Goal: Task Accomplishment & Management: Manage account settings

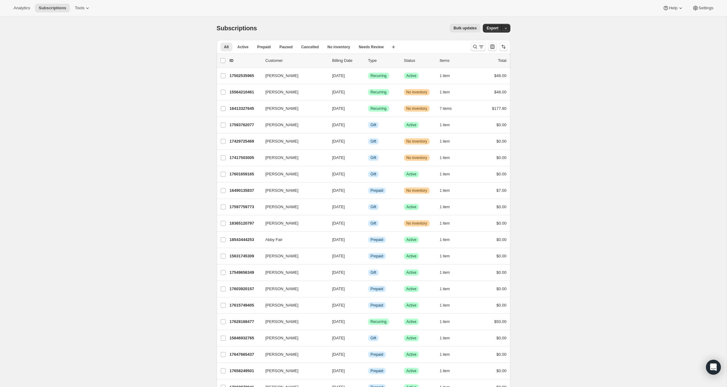
click at [413, 59] on p "Status" at bounding box center [419, 61] width 31 height 6
click at [412, 61] on p "Status" at bounding box center [419, 61] width 31 height 6
click at [242, 224] on p "18365120797" at bounding box center [245, 223] width 31 height 6
click at [245, 190] on p "16490135837" at bounding box center [245, 190] width 31 height 6
click at [245, 155] on p "17417503005" at bounding box center [245, 158] width 31 height 6
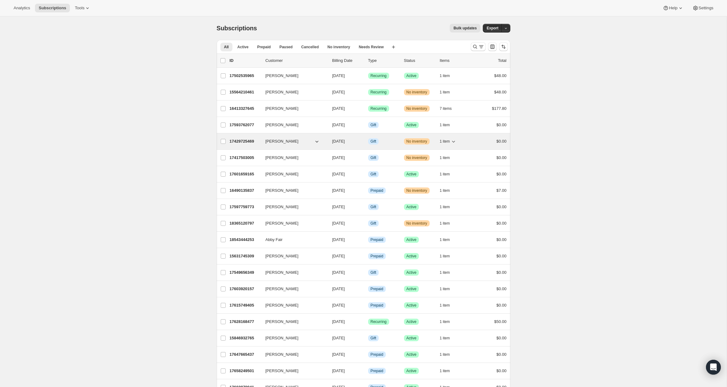
click at [236, 138] on p "17429725469" at bounding box center [245, 141] width 31 height 6
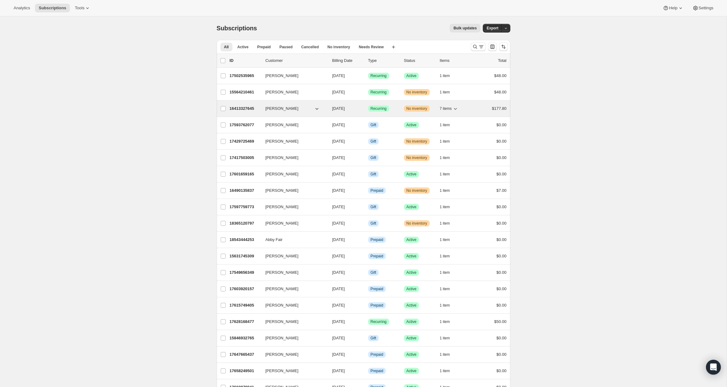
click at [238, 103] on div "Dawn Moore 16413327645 Dawn Moore 09/10/2025 Success Recurring Warning No inven…" at bounding box center [364, 108] width 294 height 16
click at [240, 109] on p "16413327645" at bounding box center [245, 108] width 31 height 6
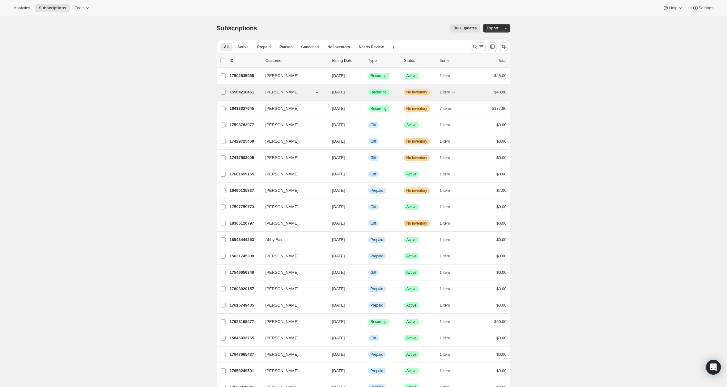
click at [241, 91] on p "15564210461" at bounding box center [245, 92] width 31 height 6
click at [86, 4] on button "Tools" at bounding box center [82, 8] width 23 height 9
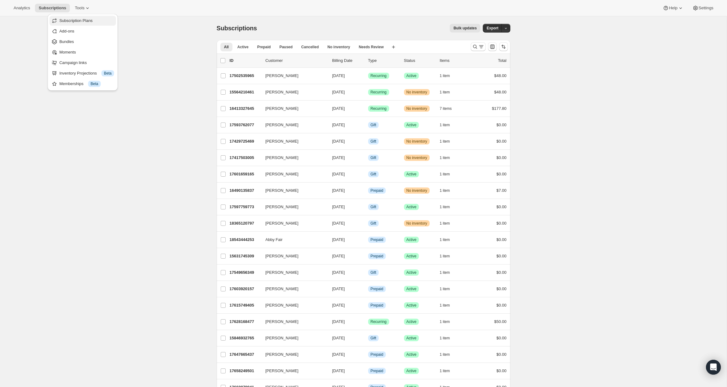
click at [80, 18] on span "Subscription Plans" at bounding box center [75, 20] width 33 height 5
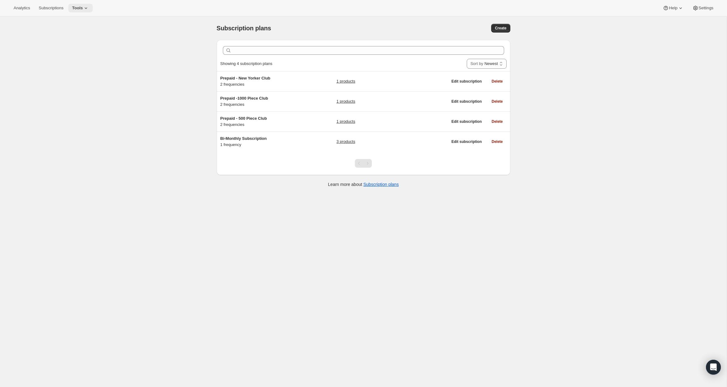
click at [79, 6] on span "Tools" at bounding box center [77, 8] width 11 height 5
click at [81, 43] on span "Bundles" at bounding box center [86, 42] width 55 height 6
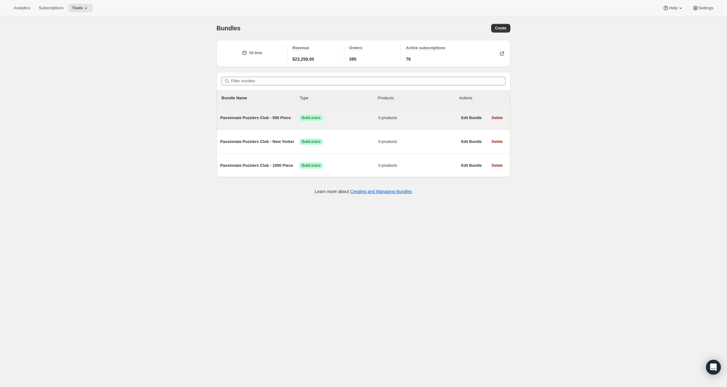
click at [254, 117] on span "Passionate Puzzlers Club - 500 Piece" at bounding box center [259, 118] width 79 height 6
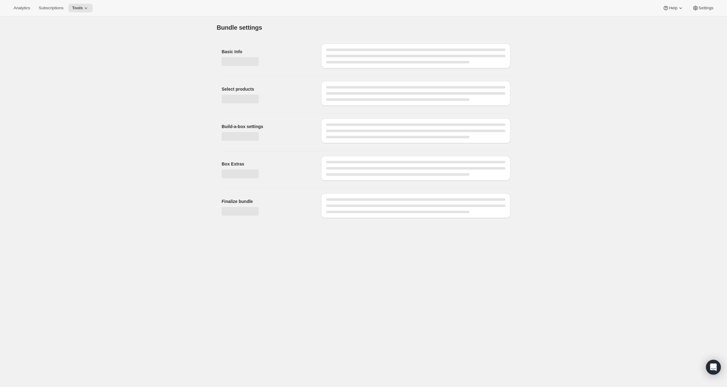
type input "Passionate Puzzlers Club - 500 Piece"
checkbox input "true"
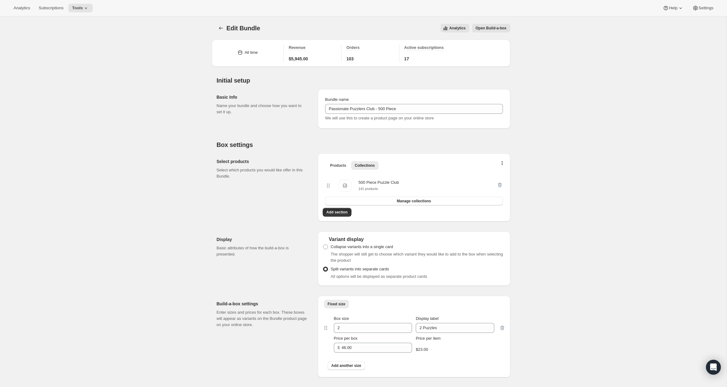
click at [505, 161] on div "Products Collections More views Products Collections More views 500 Piece Puzzl…" at bounding box center [414, 187] width 193 height 68
click at [500, 162] on button "button" at bounding box center [502, 164] width 6 height 6
click at [492, 179] on span "Bulk Autoswap for existing subscribers" at bounding box center [500, 176] width 69 height 6
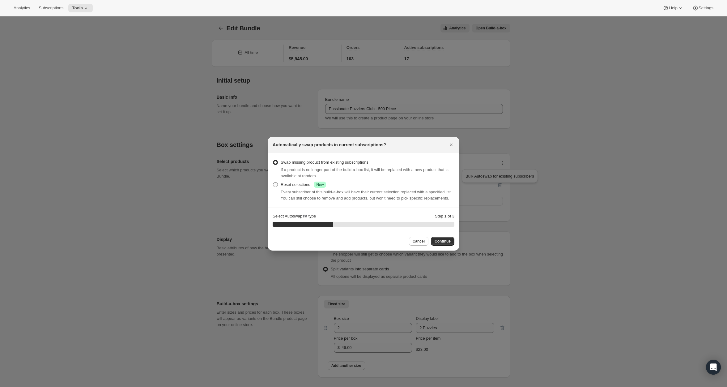
click at [302, 181] on div "Reset selections Success New" at bounding box center [303, 184] width 45 height 6
click at [273, 182] on input "Reset selections Success New" at bounding box center [273, 182] width 0 height 0
radio input "true"
click at [444, 244] on span "Continue" at bounding box center [443, 241] width 16 height 5
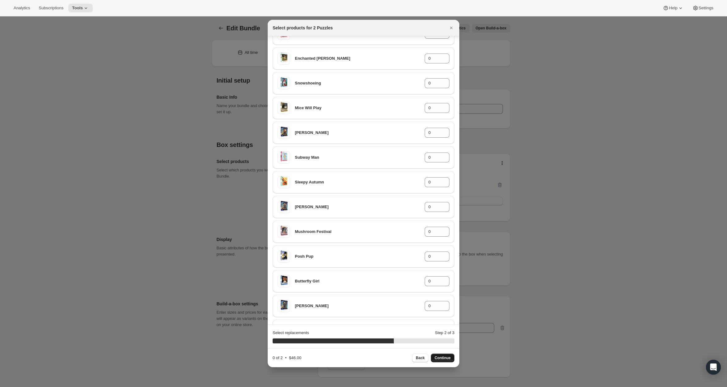
scroll to position [3011, 0]
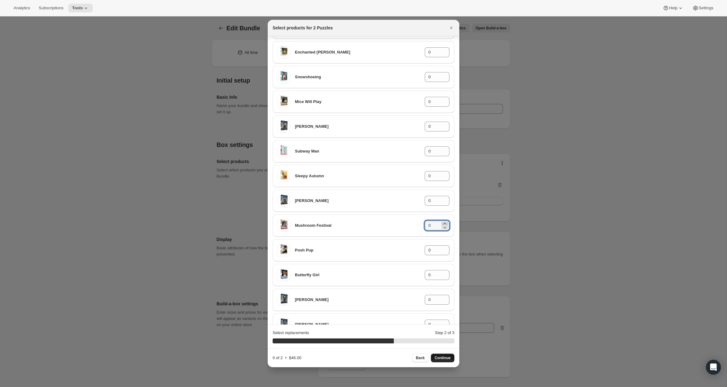
click at [445, 222] on icon ":rba:" at bounding box center [445, 223] width 6 height 6
type input "1"
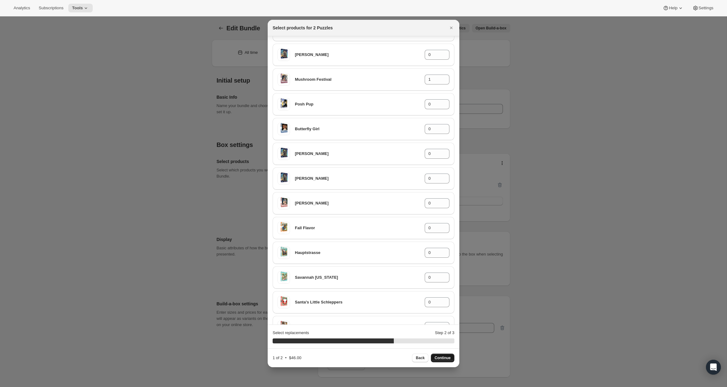
scroll to position [3164, 0]
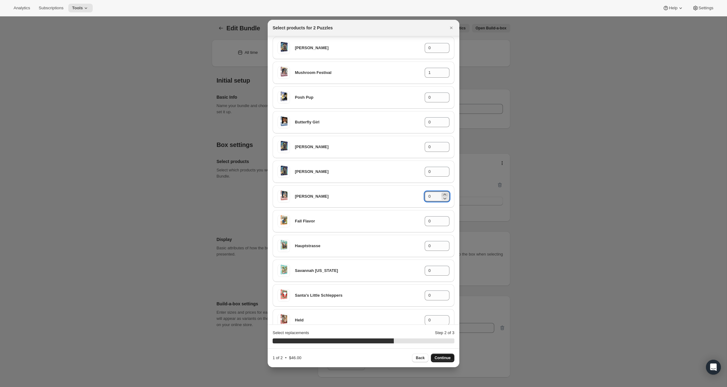
click at [445, 194] on icon ":rba:" at bounding box center [444, 195] width 3 height 2
type input "1"
click at [443, 358] on span "Continue" at bounding box center [443, 357] width 16 height 5
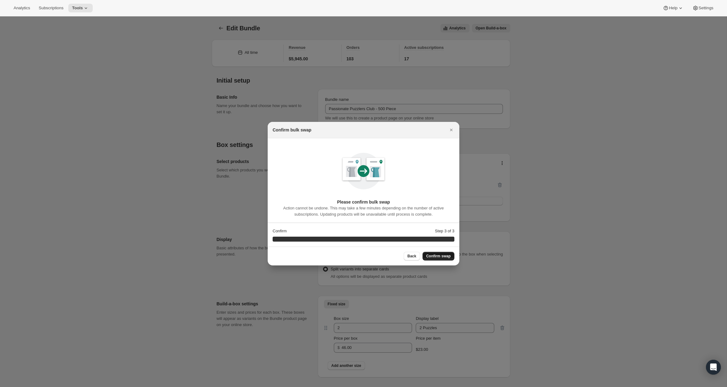
click at [440, 256] on span "Confirm swap" at bounding box center [438, 255] width 24 height 5
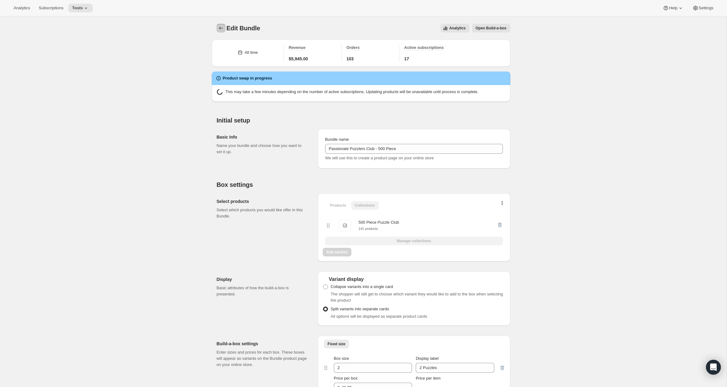
click at [221, 30] on icon "Bundles" at bounding box center [221, 28] width 6 height 6
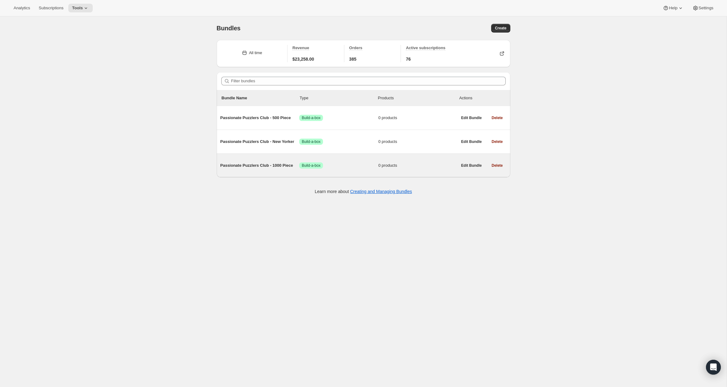
click at [274, 169] on div "Passionate Puzzlers Club - 1000 Piece Success Build-a-box 0 products" at bounding box center [338, 165] width 237 height 16
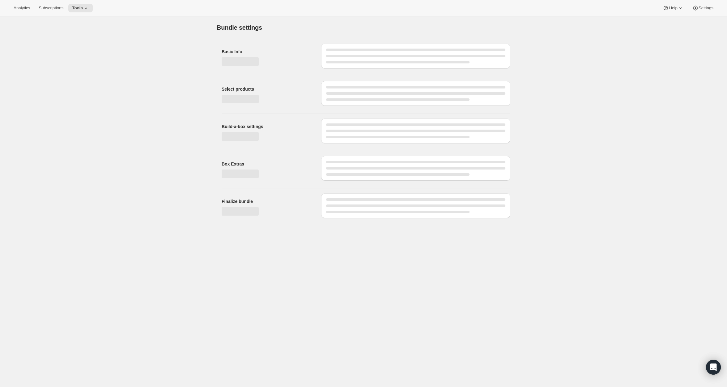
type input "Passionate Puzzlers Club - 1000 Piece"
checkbox input "true"
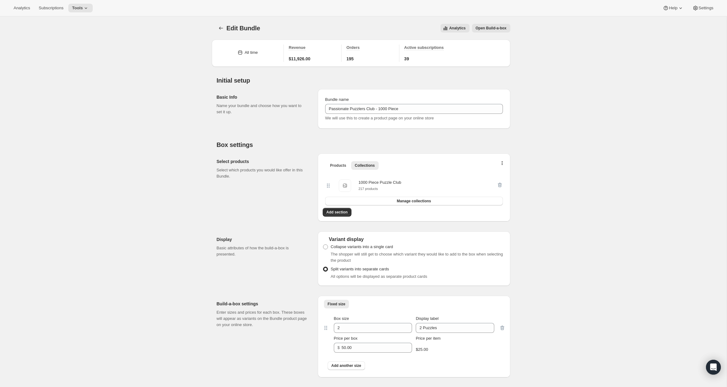
click at [503, 159] on div "Products Collections More views Products Collections More views" at bounding box center [414, 165] width 183 height 14
click at [502, 164] on icon "button" at bounding box center [502, 163] width 1 height 5
click at [500, 174] on span "Bulk Autoswap for existing subscribers" at bounding box center [500, 176] width 69 height 5
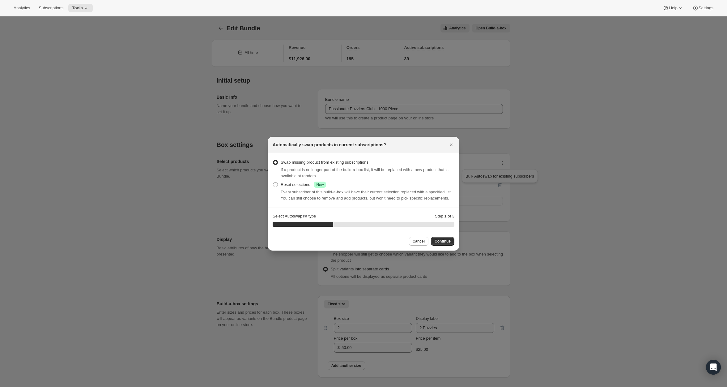
click at [296, 190] on span "Every subscriber of this build-a-box will have their current selection replaced…" at bounding box center [366, 195] width 171 height 11
click at [284, 181] on div "Reset selections Success New" at bounding box center [303, 184] width 45 height 6
click at [273, 182] on input "Reset selections Success New" at bounding box center [273, 182] width 0 height 0
radio input "true"
click at [446, 241] on button "Continue" at bounding box center [442, 241] width 23 height 9
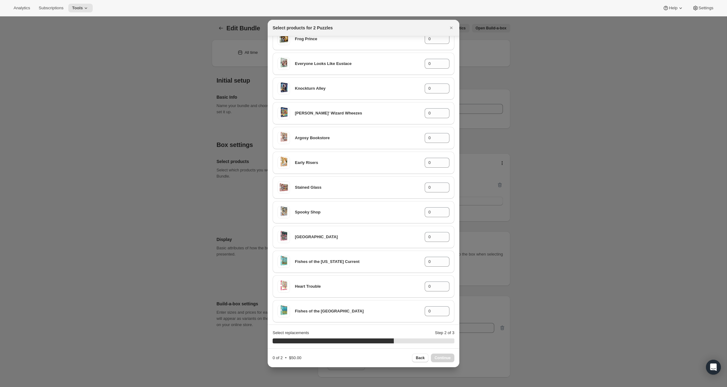
scroll to position [4742, 0]
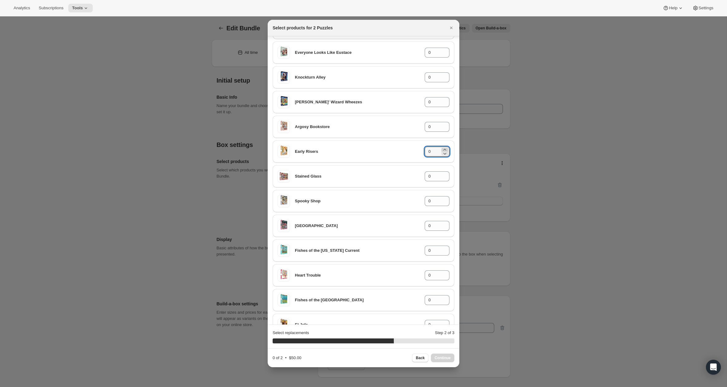
click at [445, 148] on icon ":rj6:" at bounding box center [445, 150] width 6 height 6
type input "1"
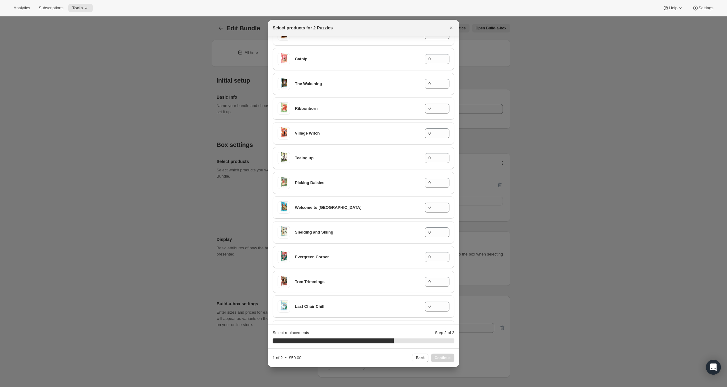
scroll to position [5033, 0]
click at [445, 155] on icon ":rj6:" at bounding box center [444, 156] width 3 height 2
type input "1"
click at [448, 358] on span "Continue" at bounding box center [443, 357] width 16 height 5
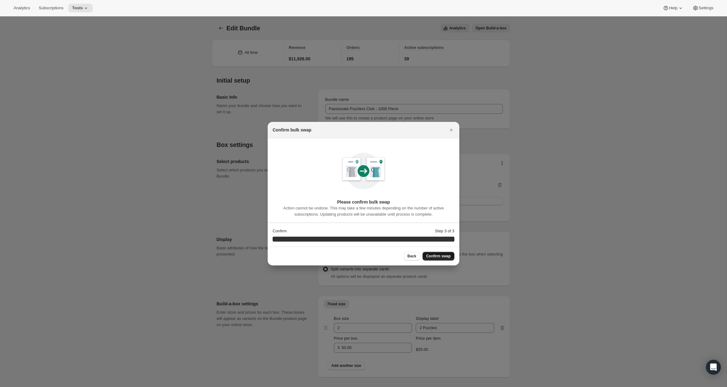
click at [435, 257] on span "Confirm swap" at bounding box center [438, 255] width 24 height 5
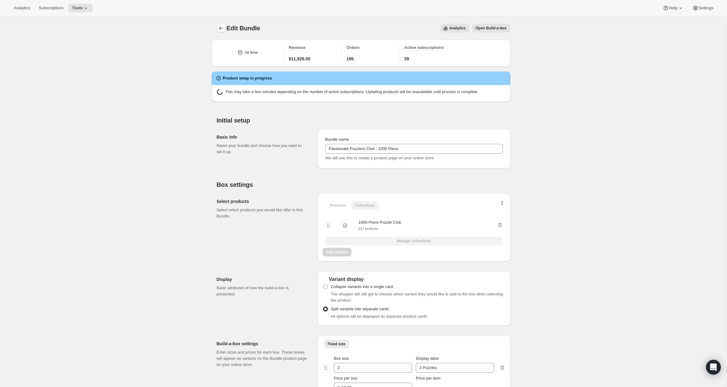
click at [221, 28] on icon "Bundles" at bounding box center [221, 28] width 6 height 6
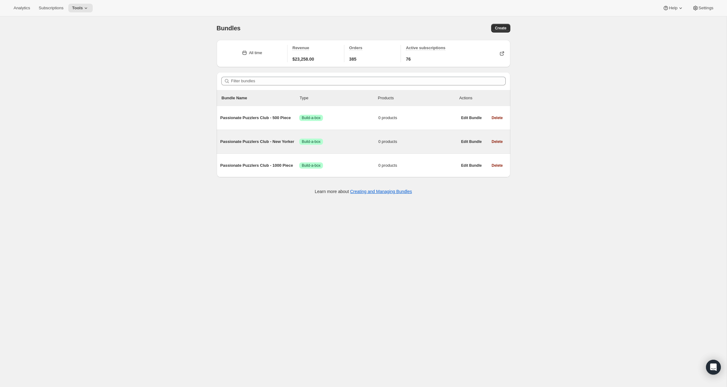
click at [268, 140] on span "Passionate Puzzlers Club - New Yorker" at bounding box center [259, 141] width 79 height 6
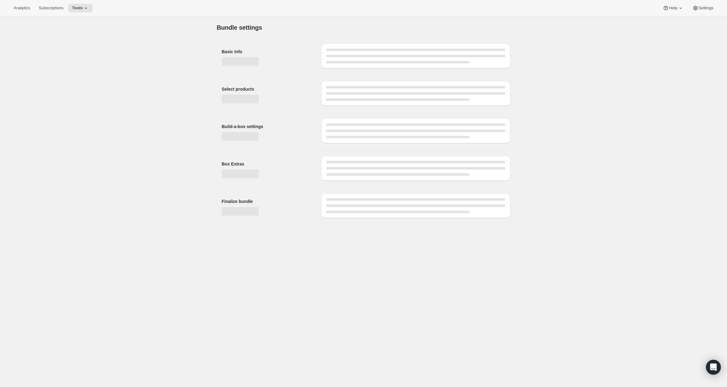
type input "Passionate Puzzlers Club - New Yorker"
checkbox input "true"
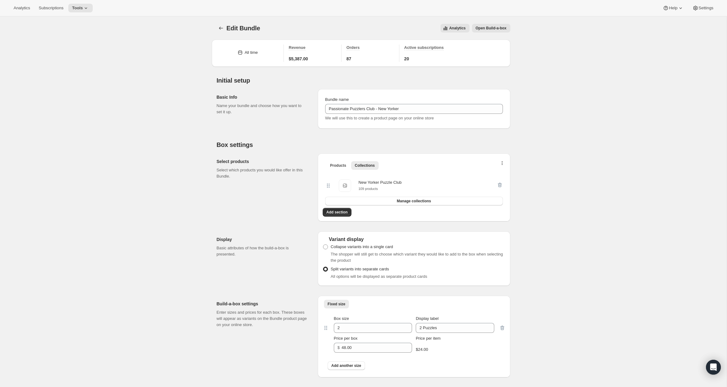
click at [503, 163] on button "button" at bounding box center [502, 164] width 6 height 6
click at [501, 177] on span "Bulk Autoswap for existing subscribers" at bounding box center [500, 176] width 69 height 5
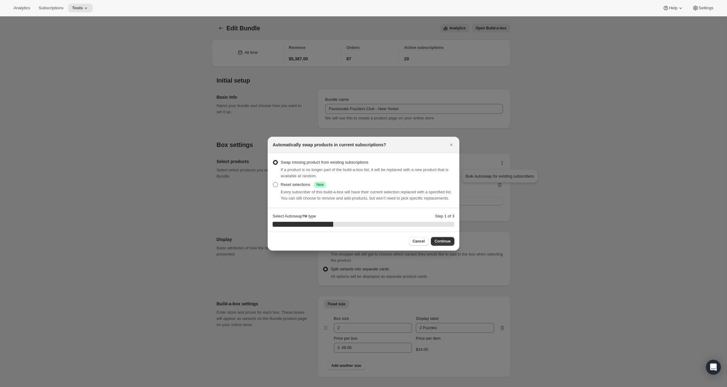
click at [306, 181] on div "Reset selections Success New" at bounding box center [303, 184] width 45 height 6
click at [273, 182] on input "Reset selections Success New" at bounding box center [273, 182] width 0 height 0
radio input "true"
click at [442, 244] on span "Continue" at bounding box center [443, 241] width 16 height 5
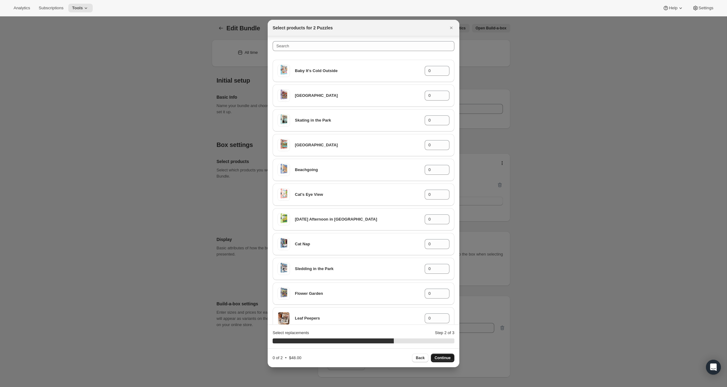
scroll to position [299, 0]
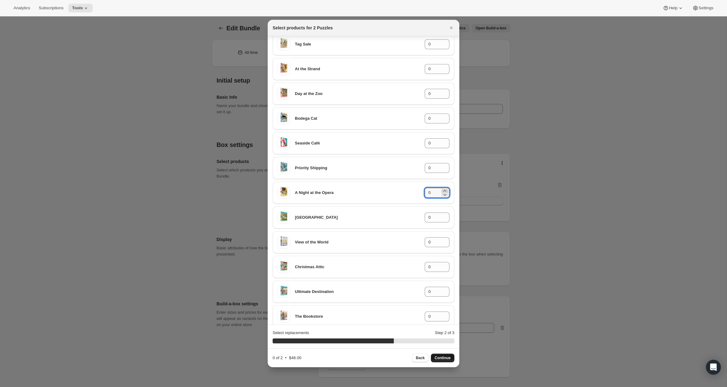
click at [444, 189] on icon ":rtb:" at bounding box center [445, 191] width 6 height 6
type input "1"
click at [445, 190] on icon ":rtb:" at bounding box center [445, 191] width 6 height 6
type input "1"
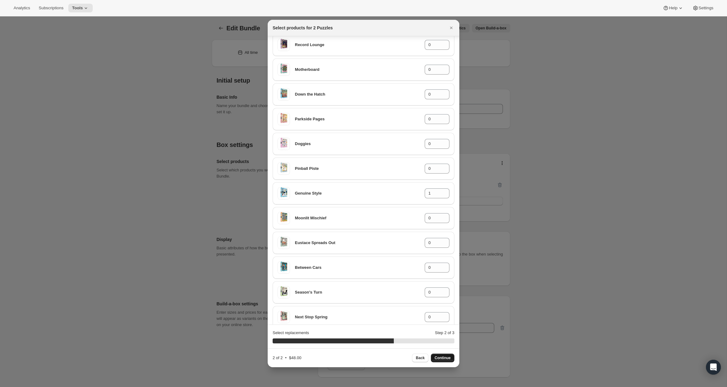
click at [443, 356] on span "Continue" at bounding box center [443, 357] width 16 height 5
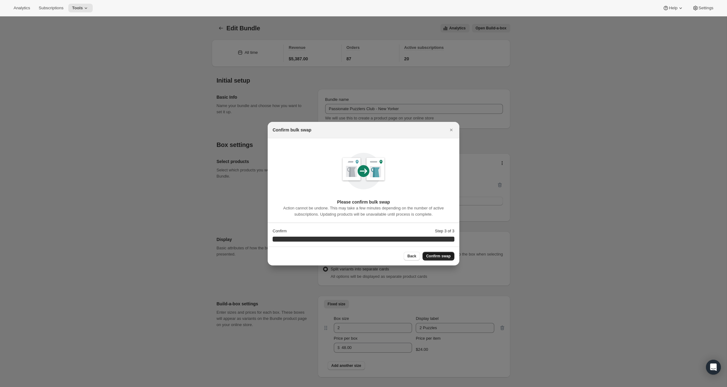
click at [445, 257] on span "Confirm swap" at bounding box center [438, 255] width 24 height 5
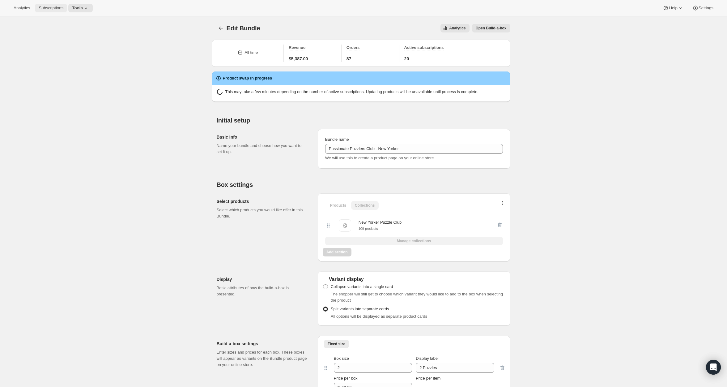
click at [47, 6] on span "Subscriptions" at bounding box center [51, 8] width 25 height 5
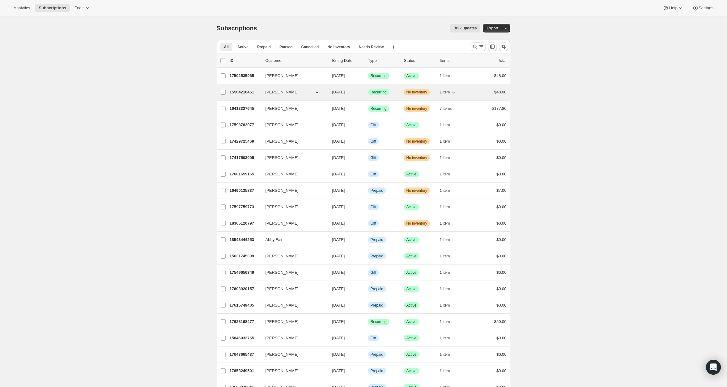
click at [295, 91] on button "Matt Kaplan" at bounding box center [293, 92] width 62 height 10
click at [236, 94] on p "15564210461" at bounding box center [245, 92] width 31 height 6
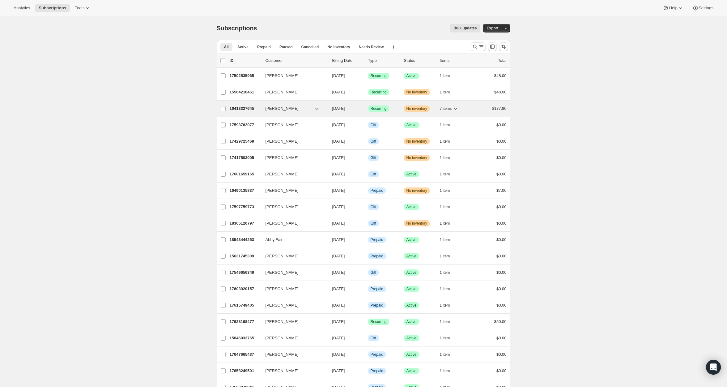
click at [236, 109] on p "16413327645" at bounding box center [245, 108] width 31 height 6
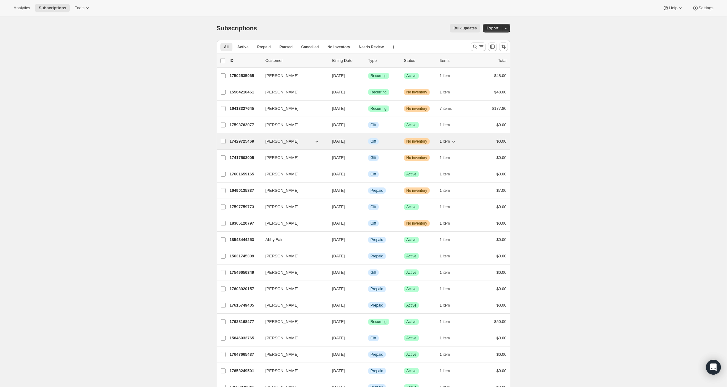
click at [242, 139] on p "17429725469" at bounding box center [245, 141] width 31 height 6
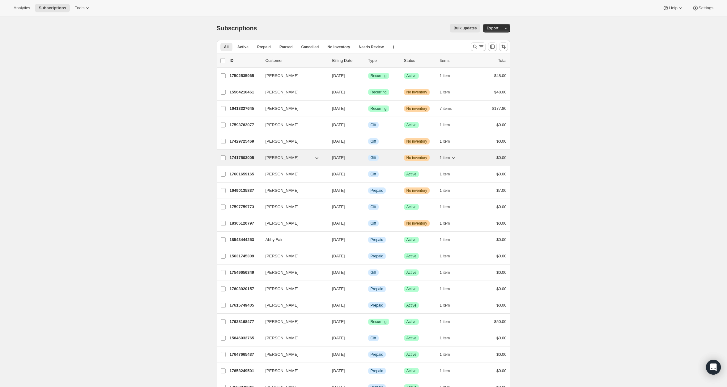
click at [250, 156] on p "17417503005" at bounding box center [245, 158] width 31 height 6
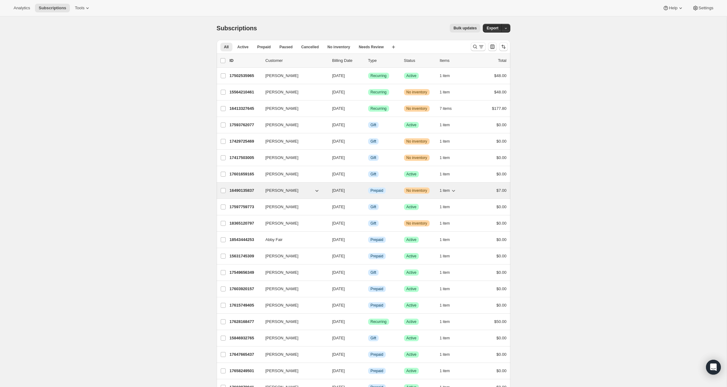
click at [241, 191] on p "16490135837" at bounding box center [245, 190] width 31 height 6
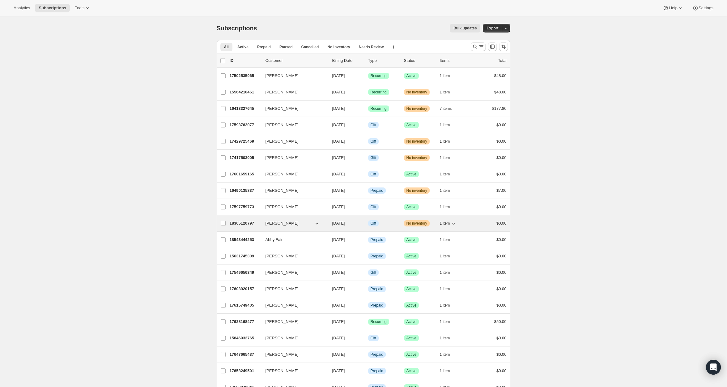
click at [253, 220] on p "18365120797" at bounding box center [245, 223] width 31 height 6
click at [322, 49] on button "Cancelled" at bounding box center [310, 47] width 25 height 9
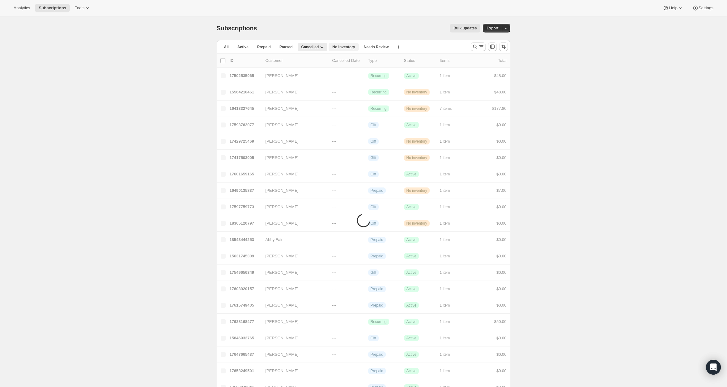
click at [337, 47] on span "No inventory" at bounding box center [343, 47] width 23 height 5
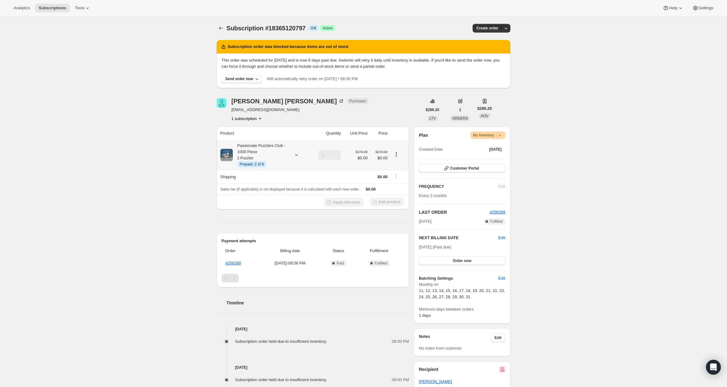
click at [260, 162] on span "Prepaid: 2 of 6" at bounding box center [252, 164] width 24 height 5
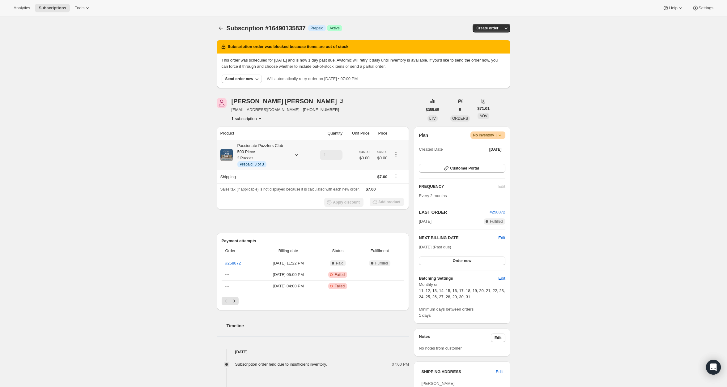
click at [262, 160] on div "Passionate Puzzlers Club - 500 Piece 2 Puzzles Info Prepaid: 3 of 3" at bounding box center [261, 155] width 56 height 25
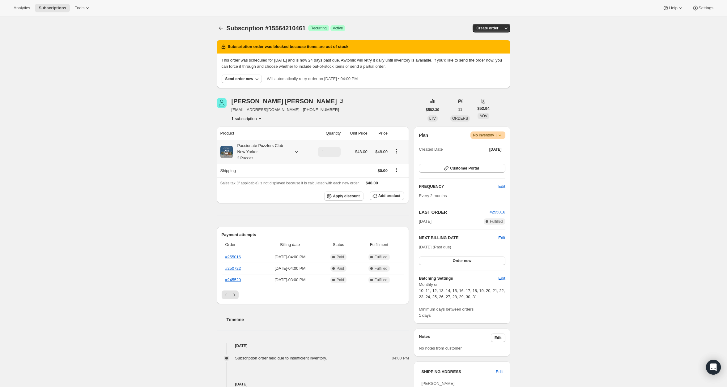
click at [256, 152] on div "Passionate Puzzlers Club - New Yorker 2 Puzzles" at bounding box center [261, 152] width 56 height 19
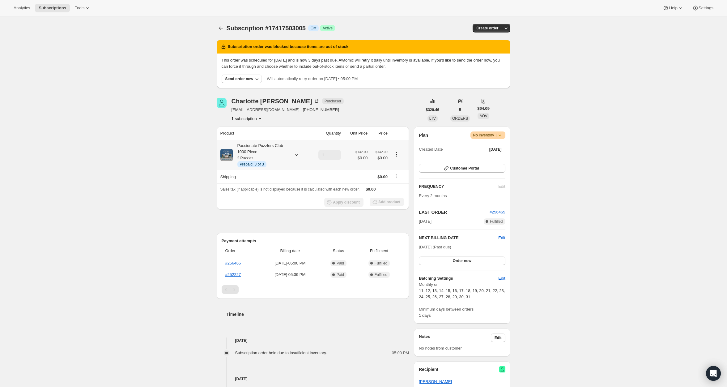
click at [242, 156] on small "2 Puzzles" at bounding box center [245, 158] width 16 height 4
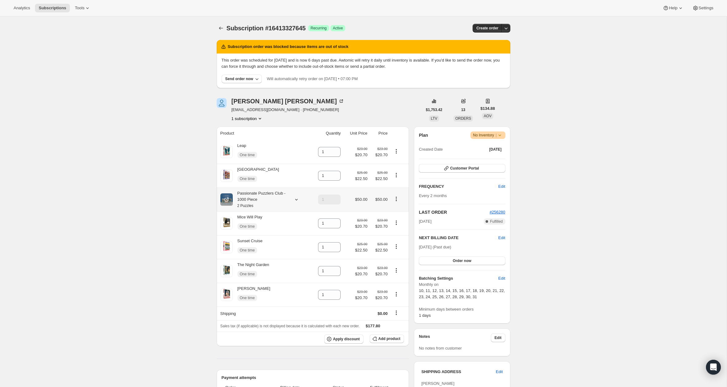
click at [255, 198] on div "Passionate Puzzlers Club - 1000 Piece 2 Puzzles" at bounding box center [261, 199] width 56 height 19
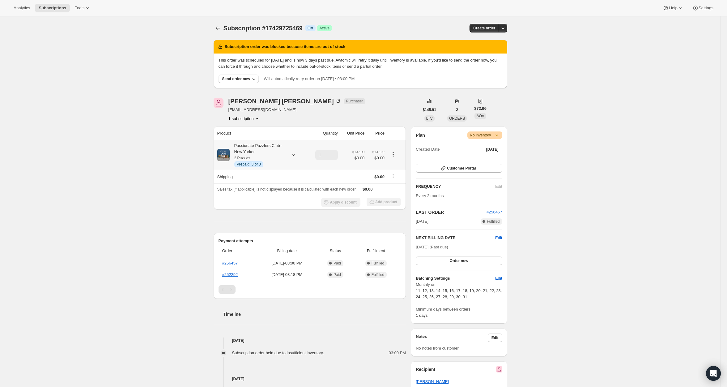
click at [249, 158] on small "2 Puzzles" at bounding box center [242, 158] width 16 height 4
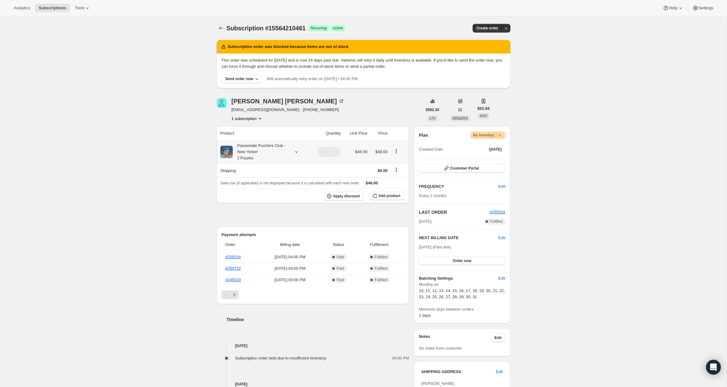
click at [248, 147] on div "Passionate Puzzlers Club - New Yorker 2 Puzzles" at bounding box center [261, 152] width 56 height 19
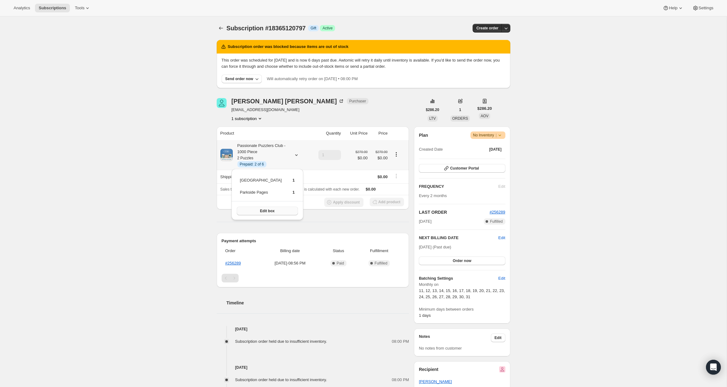
click at [262, 211] on span "Edit box" at bounding box center [267, 210] width 15 height 5
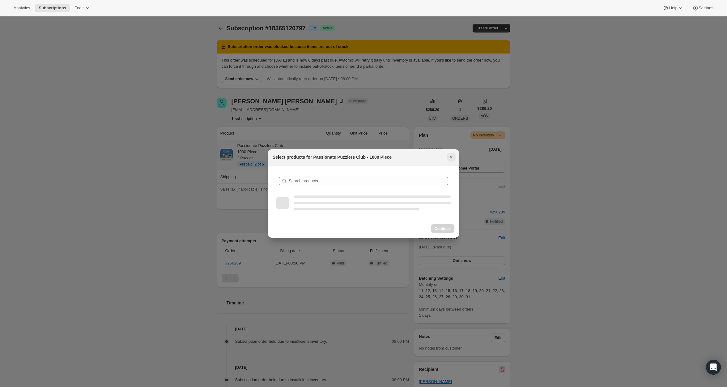
click at [450, 157] on icon "Close" at bounding box center [451, 157] width 6 height 6
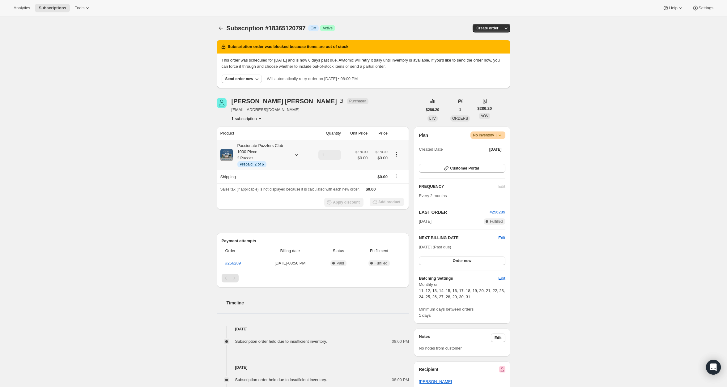
click at [294, 154] on icon at bounding box center [296, 155] width 6 height 6
click at [265, 210] on span "Edit box" at bounding box center [267, 210] width 15 height 5
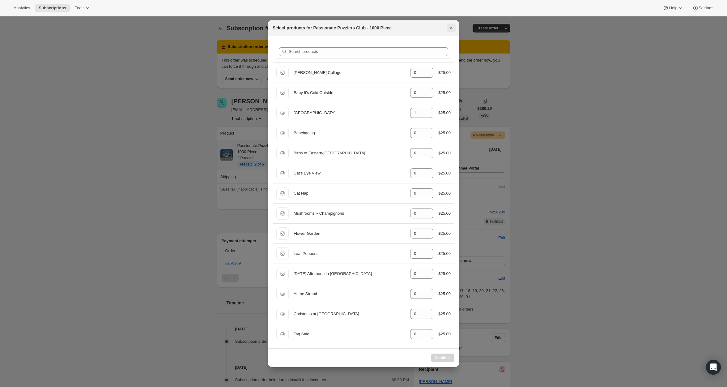
click at [450, 27] on icon "Close" at bounding box center [451, 28] width 6 height 6
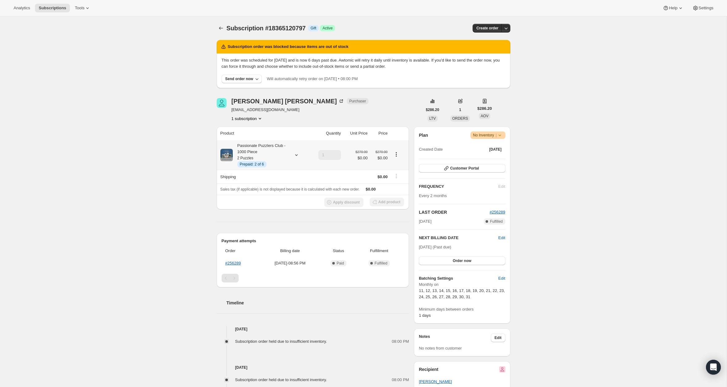
click at [260, 146] on div "Passionate Puzzlers Club - 1000 Piece 2 Puzzles Info Prepaid: 2 of 6" at bounding box center [261, 155] width 56 height 25
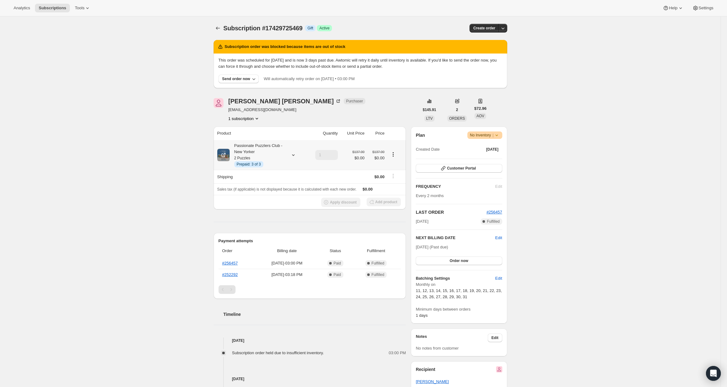
click at [244, 164] on span "Prepaid: 3 of 3" at bounding box center [249, 164] width 24 height 5
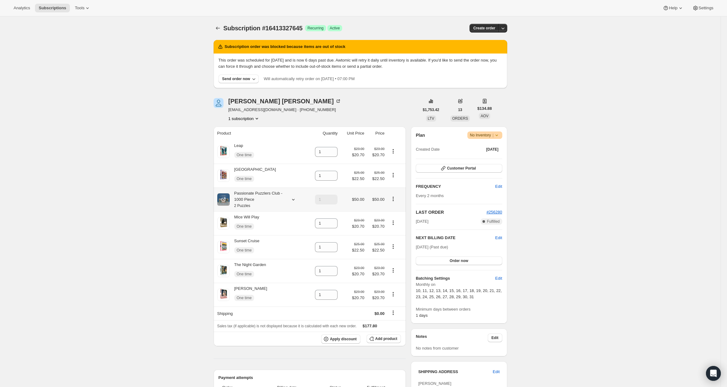
click at [246, 205] on small "2 Puzzles" at bounding box center [242, 205] width 16 height 4
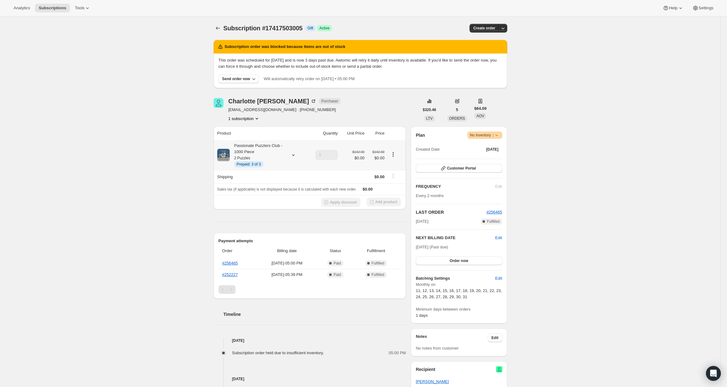
click at [262, 152] on div "Passionate Puzzlers Club - 1000 Piece 2 Puzzles Info Prepaid: 3 of 3" at bounding box center [258, 155] width 56 height 25
click at [165, 134] on div "Subscription #17417503005. This page is ready Subscription #17417503005 Info Gi…" at bounding box center [360, 313] width 721 height 595
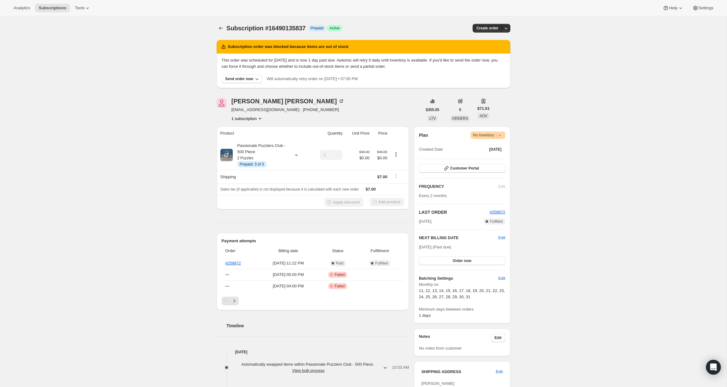
click at [269, 145] on div "Passionate Puzzlers Club - 500 Piece 2 Puzzles Info Prepaid: 3 of 3" at bounding box center [261, 155] width 56 height 25
click at [119, 144] on div "Subscription #16490135837. This page is ready Subscription #16490135837 Info Pr…" at bounding box center [363, 290] width 727 height 548
click at [260, 160] on div "Passionate Puzzlers Club - 500 Piece 2 Puzzles Info Prepaid: 3 of 3" at bounding box center [261, 155] width 56 height 25
click at [260, 210] on span "Edit box" at bounding box center [260, 210] width 15 height 5
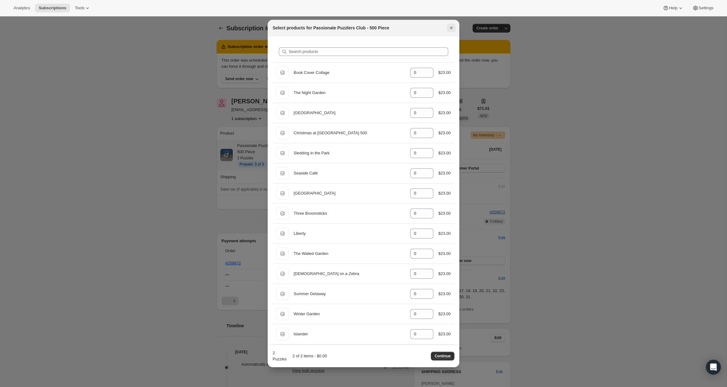
click at [451, 27] on icon "Close" at bounding box center [451, 28] width 6 height 6
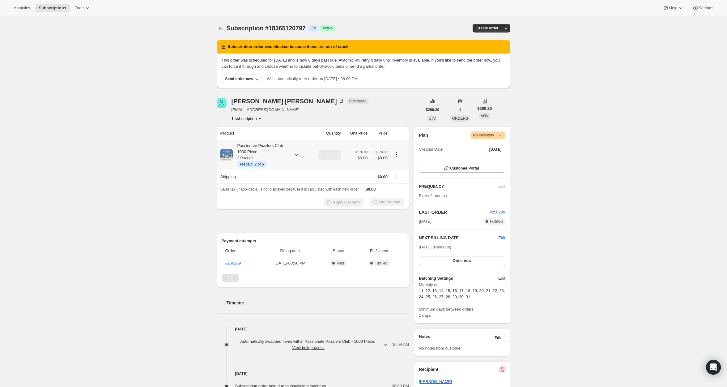
click at [244, 155] on div "Passionate Puzzlers Club - 1000 Piece 2 Puzzles Info Prepaid: 2 of 6" at bounding box center [261, 155] width 56 height 25
click at [265, 208] on span "Edit box" at bounding box center [260, 210] width 15 height 5
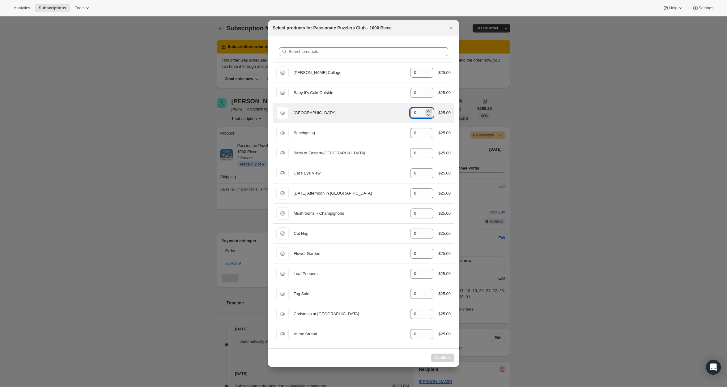
click at [428, 110] on icon ":r34:" at bounding box center [429, 111] width 3 height 2
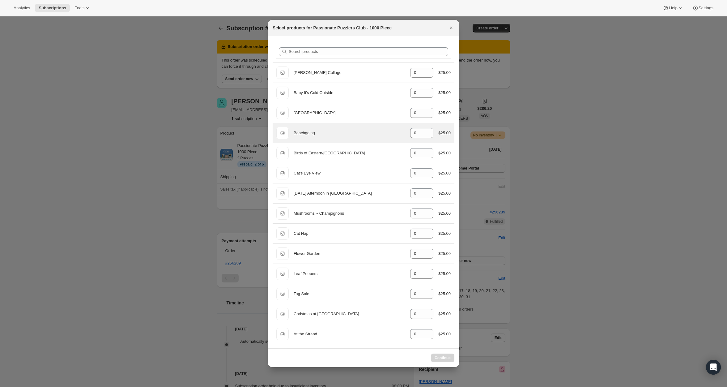
click at [369, 126] on div "Default Title Beachgoing gid://shopify/ProductVariant/472353457 0 $25.00" at bounding box center [364, 133] width 182 height 20
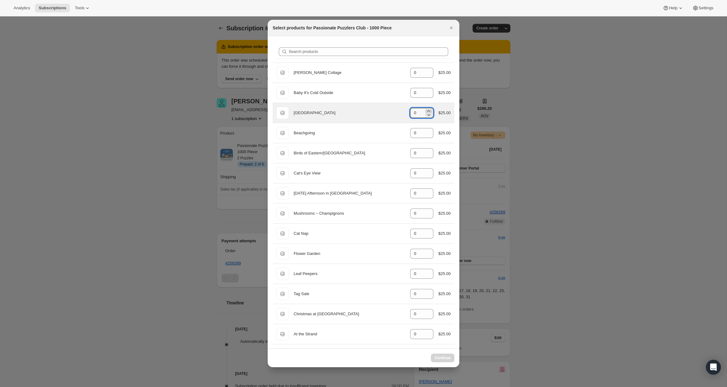
click at [428, 109] on icon ":r34:" at bounding box center [429, 111] width 6 height 6
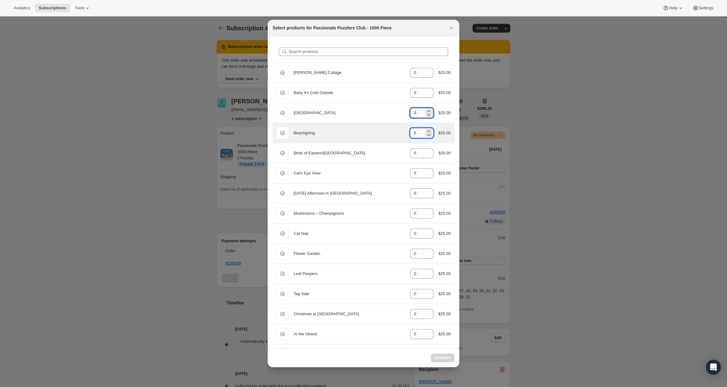
click at [414, 129] on input "0" at bounding box center [417, 133] width 14 height 10
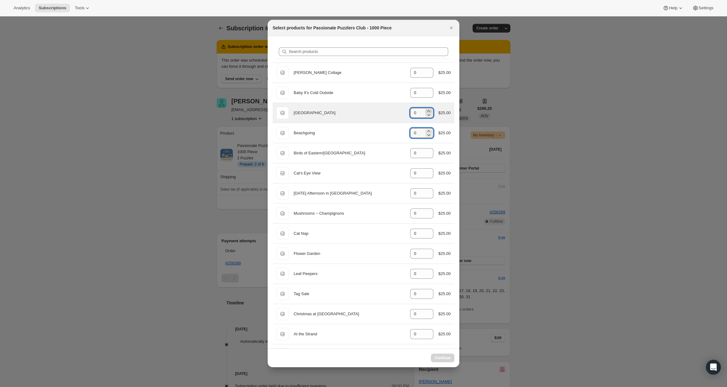
click at [427, 109] on icon ":r34:" at bounding box center [429, 111] width 6 height 6
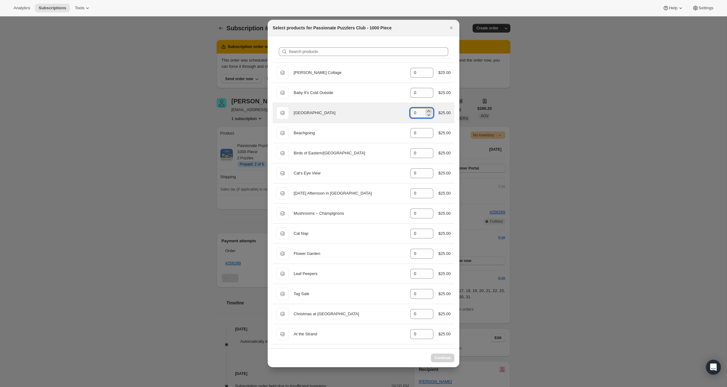
click at [427, 109] on icon ":r34:" at bounding box center [429, 111] width 6 height 6
type input "0"
click at [452, 28] on icon "Close" at bounding box center [451, 28] width 6 height 6
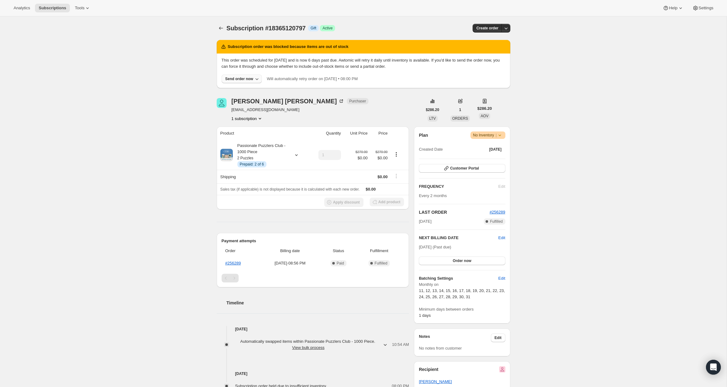
click at [258, 79] on icon "button" at bounding box center [257, 79] width 6 height 6
click at [499, 136] on icon at bounding box center [500, 135] width 6 height 6
click at [113, 104] on div "Subscription #18365120797. This page is ready Subscription #18365120797 Info Gi…" at bounding box center [363, 317] width 727 height 602
click at [508, 28] on icon "button" at bounding box center [506, 28] width 6 height 6
click at [113, 151] on div "Subscription #18365120797. This page is ready Subscription #18365120797 Info Gi…" at bounding box center [363, 317] width 727 height 602
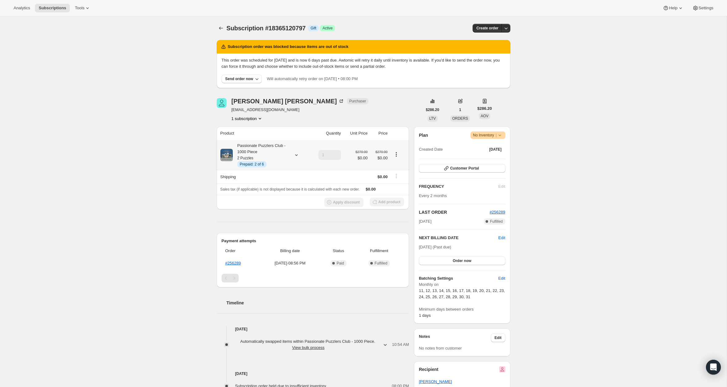
click at [258, 162] on span "Prepaid: 2 of 6" at bounding box center [252, 164] width 24 height 5
click at [259, 211] on span "Edit box" at bounding box center [260, 210] width 15 height 5
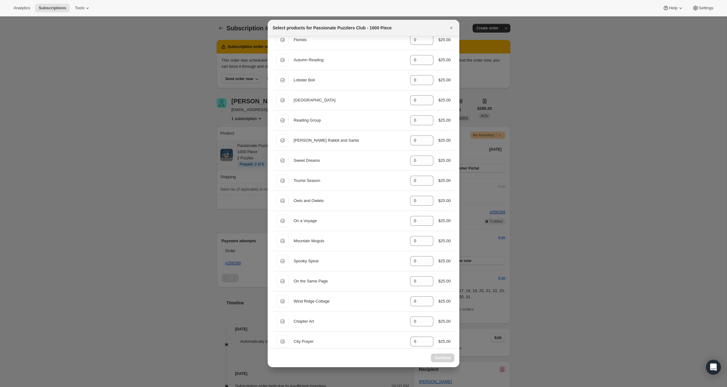
scroll to position [1661, 0]
